Goal: Task Accomplishment & Management: Use online tool/utility

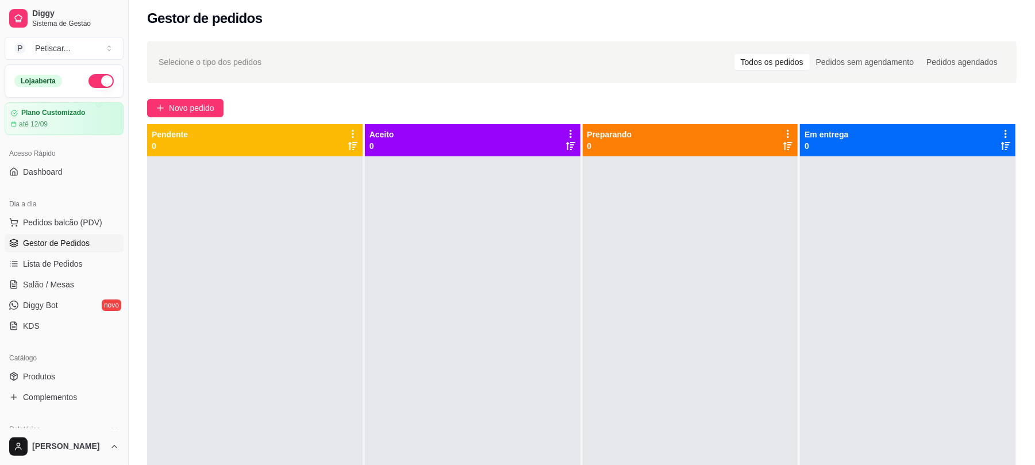
click at [176, 106] on span "Novo pedido" at bounding box center [191, 108] width 45 height 13
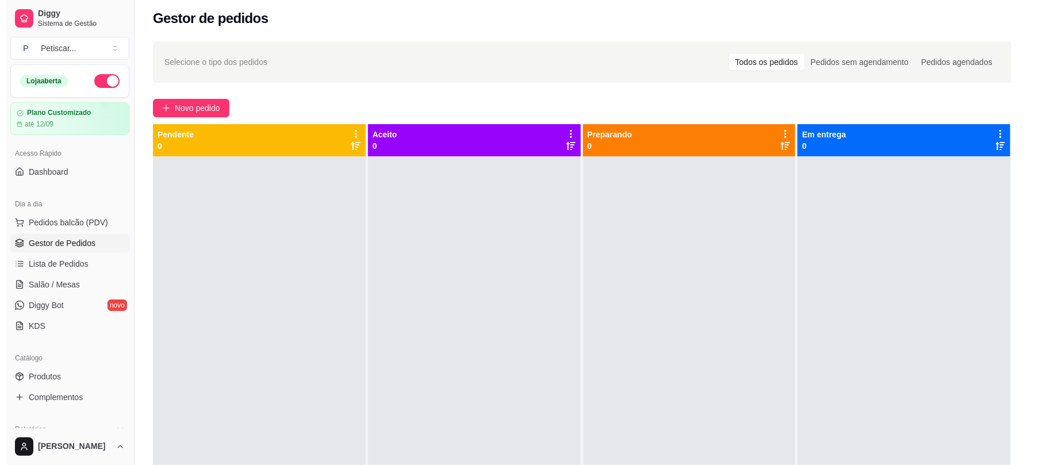
scroll to position [74, 0]
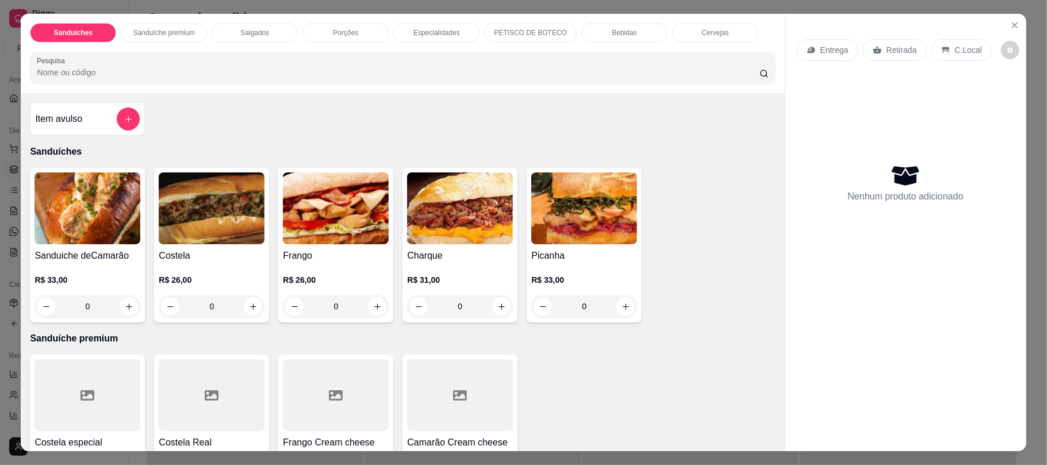
click at [345, 33] on p "Porções" at bounding box center [345, 32] width 25 height 9
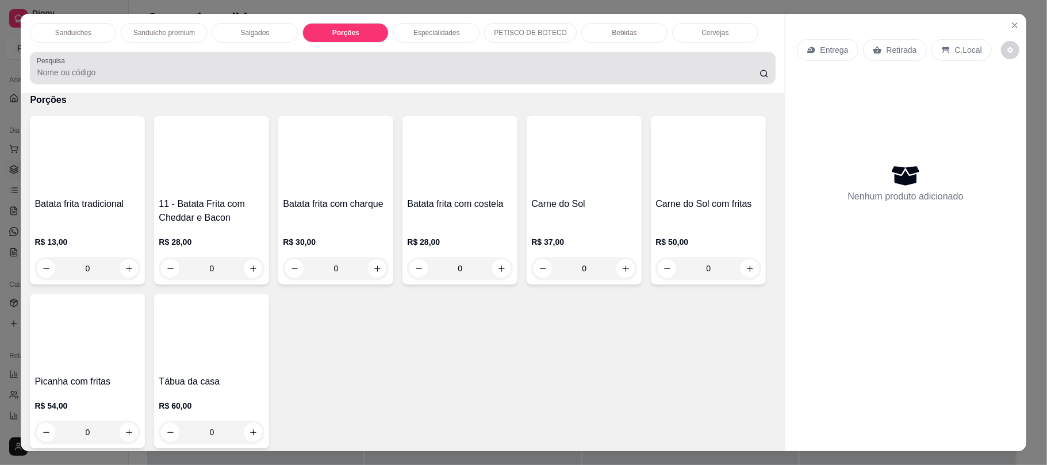
scroll to position [23, 0]
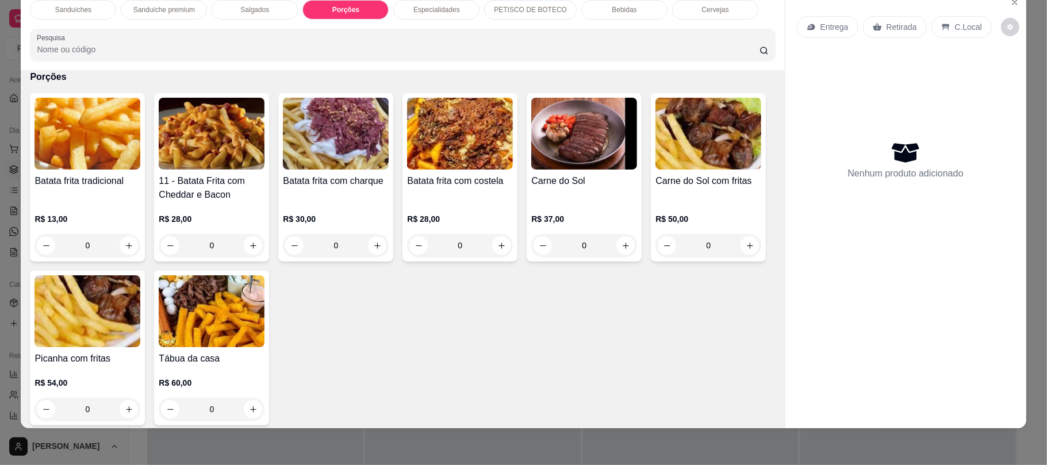
click at [620, 3] on div "Bebidas" at bounding box center [624, 10] width 86 height 20
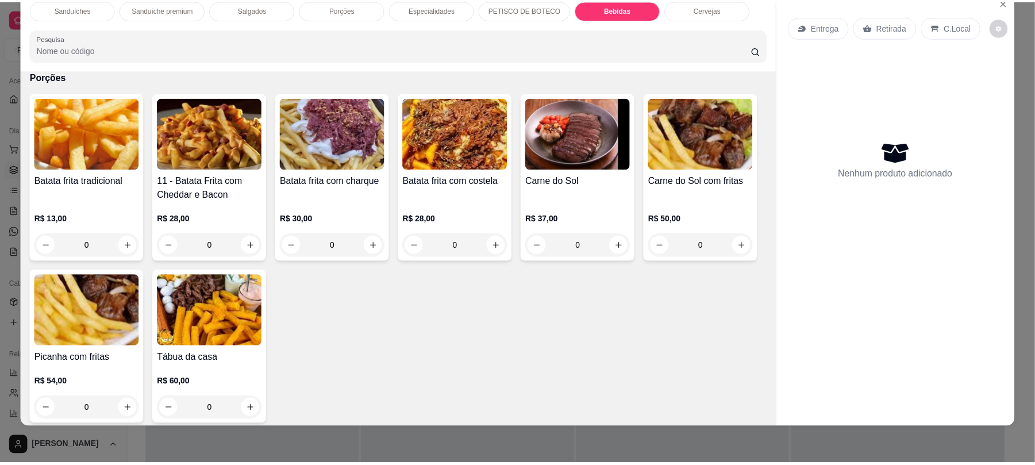
scroll to position [1706, 0]
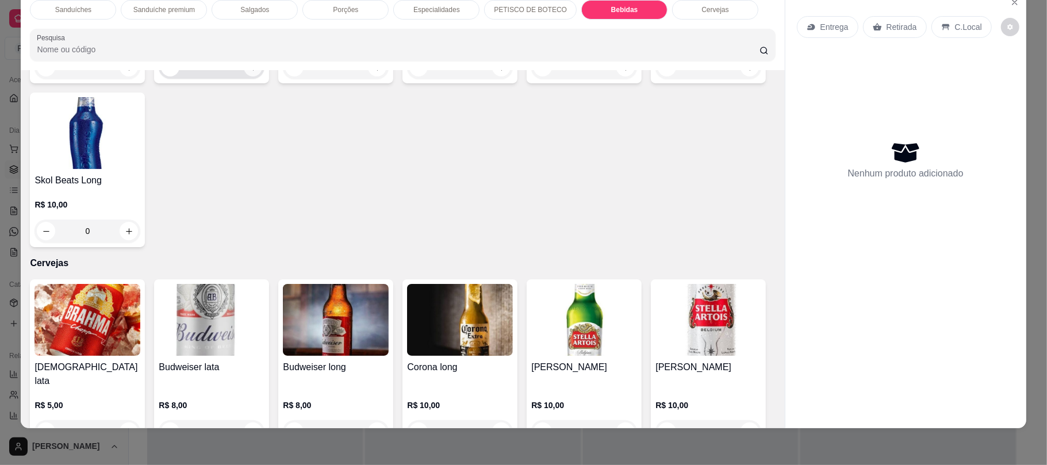
click at [244, 76] on button "increase-product-quantity" at bounding box center [253, 67] width 18 height 18
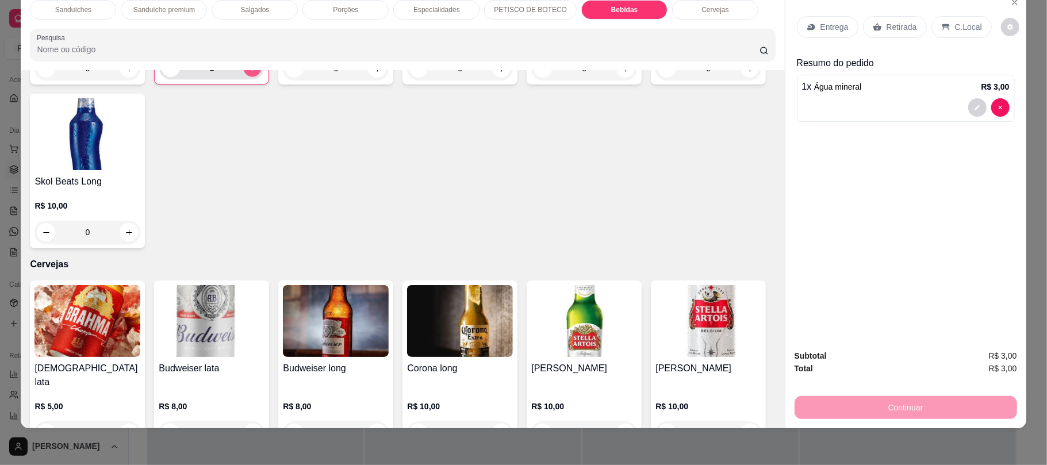
click at [248, 72] on icon "increase-product-quantity" at bounding box center [252, 68] width 9 height 9
type input "2"
click at [874, 28] on icon at bounding box center [877, 27] width 9 height 7
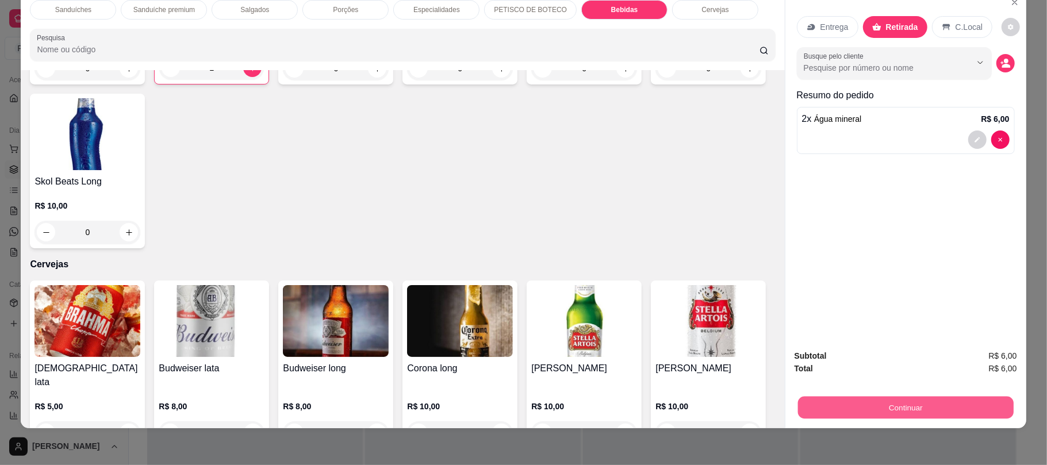
click at [803, 407] on button "Continuar" at bounding box center [905, 407] width 216 height 22
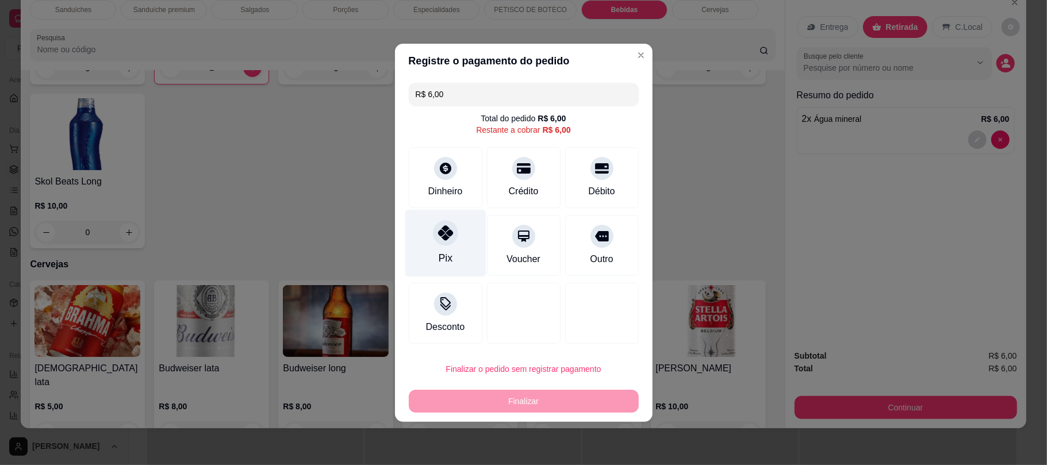
click at [466, 242] on div "Pix" at bounding box center [445, 242] width 81 height 67
type input "R$ 0,00"
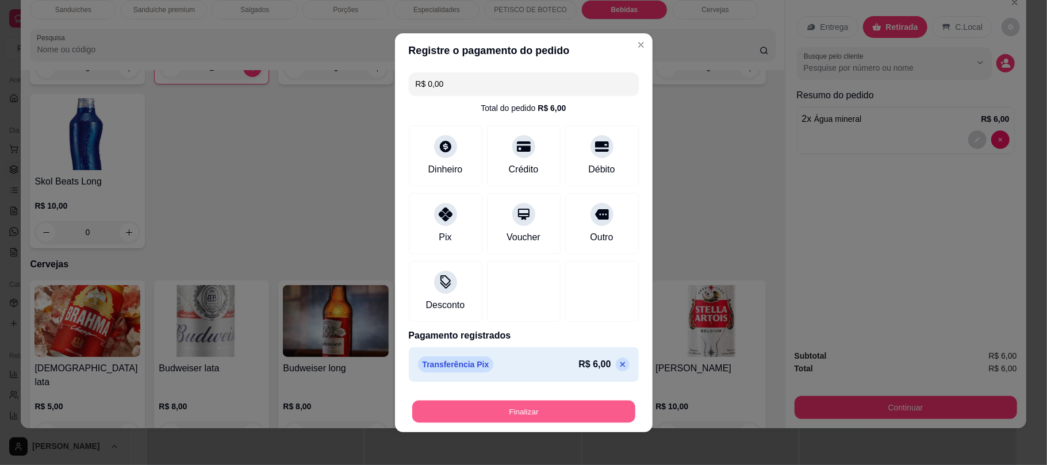
click at [504, 412] on button "Finalizar" at bounding box center [523, 411] width 223 height 22
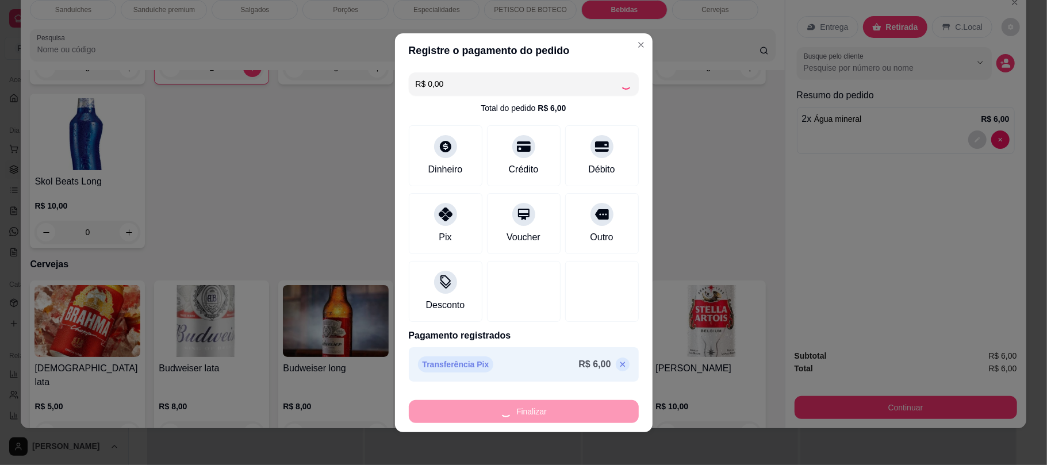
type input "0"
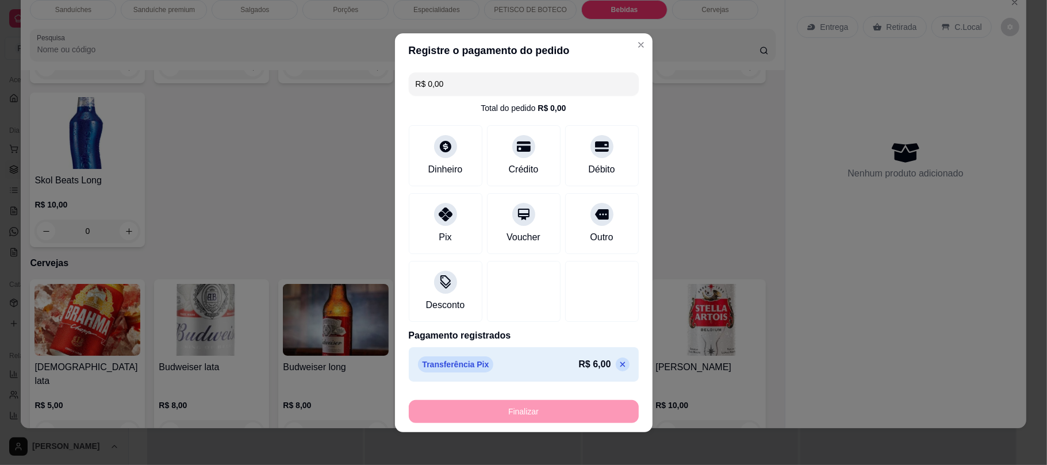
type input "-R$ 6,00"
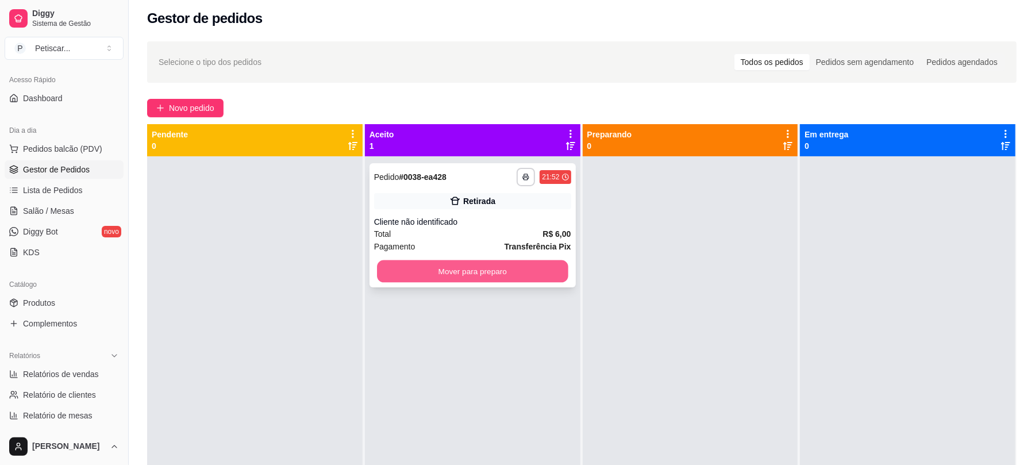
click at [474, 264] on button "Mover para preparo" at bounding box center [472, 271] width 191 height 22
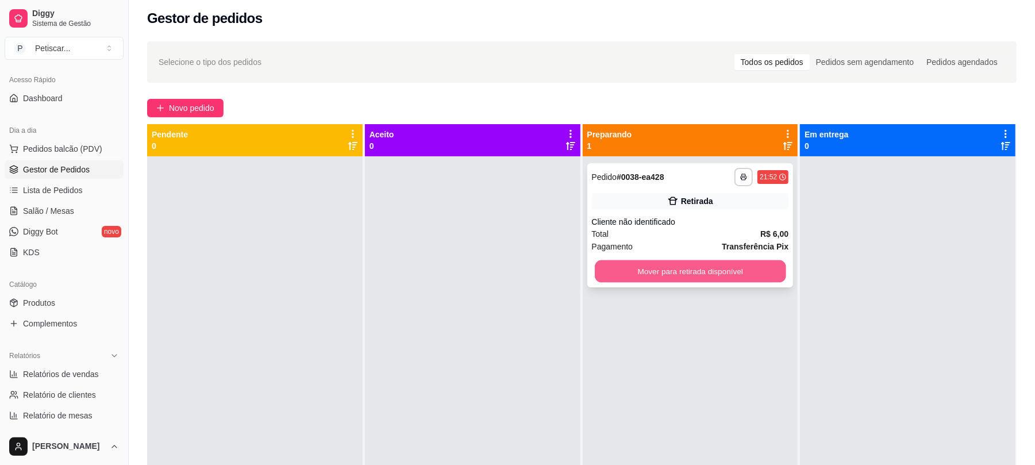
click at [627, 271] on button "Mover para retirada disponível" at bounding box center [690, 271] width 191 height 22
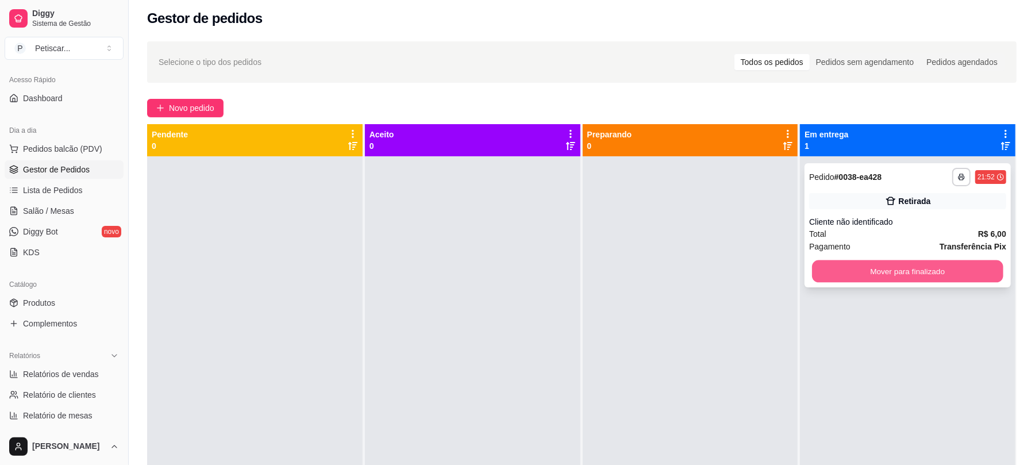
click at [829, 267] on button "Mover para finalizado" at bounding box center [907, 271] width 191 height 22
